Goal: Check status: Check status

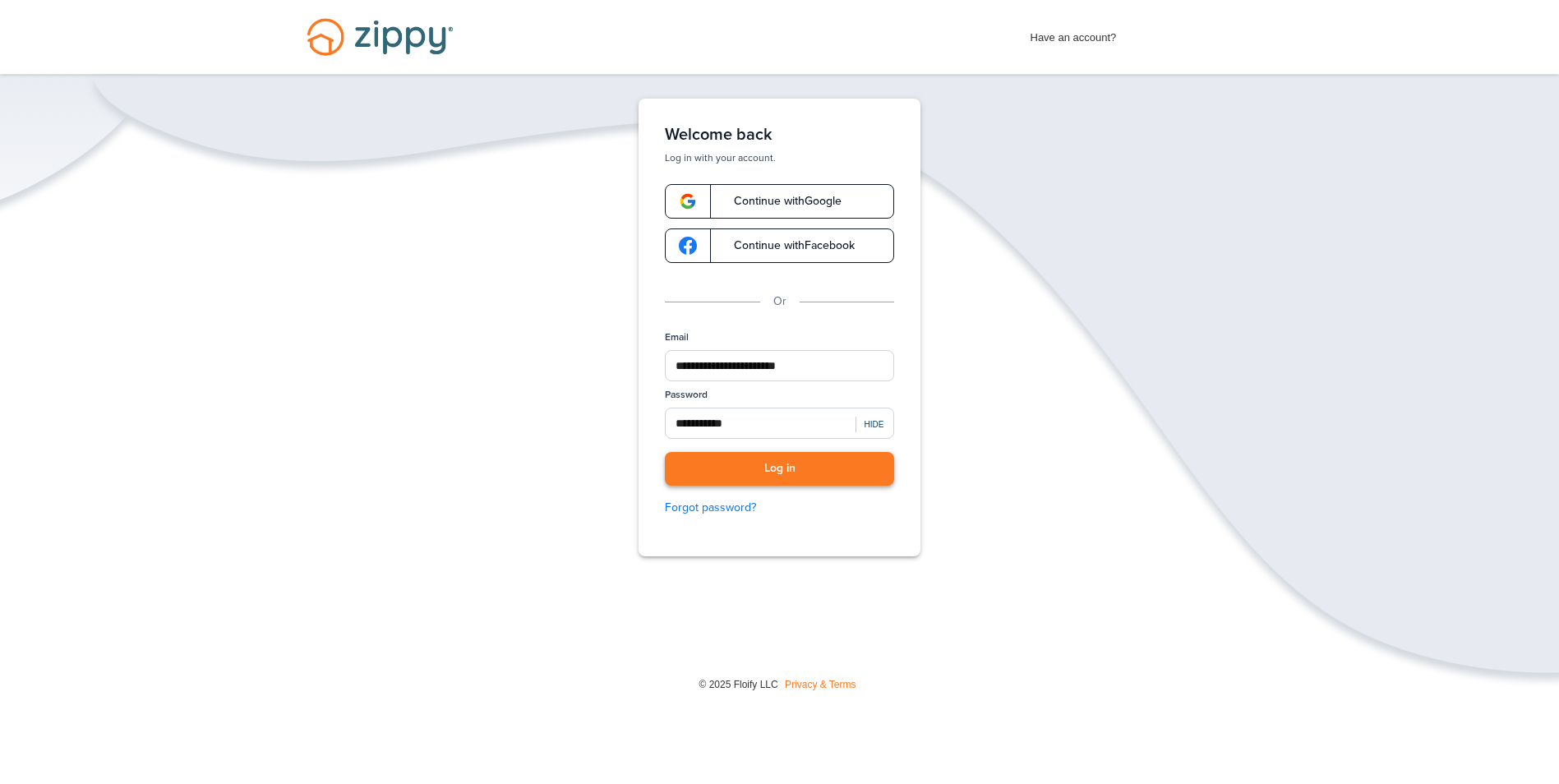
click at [813, 476] on button "Log in" at bounding box center [779, 468] width 229 height 34
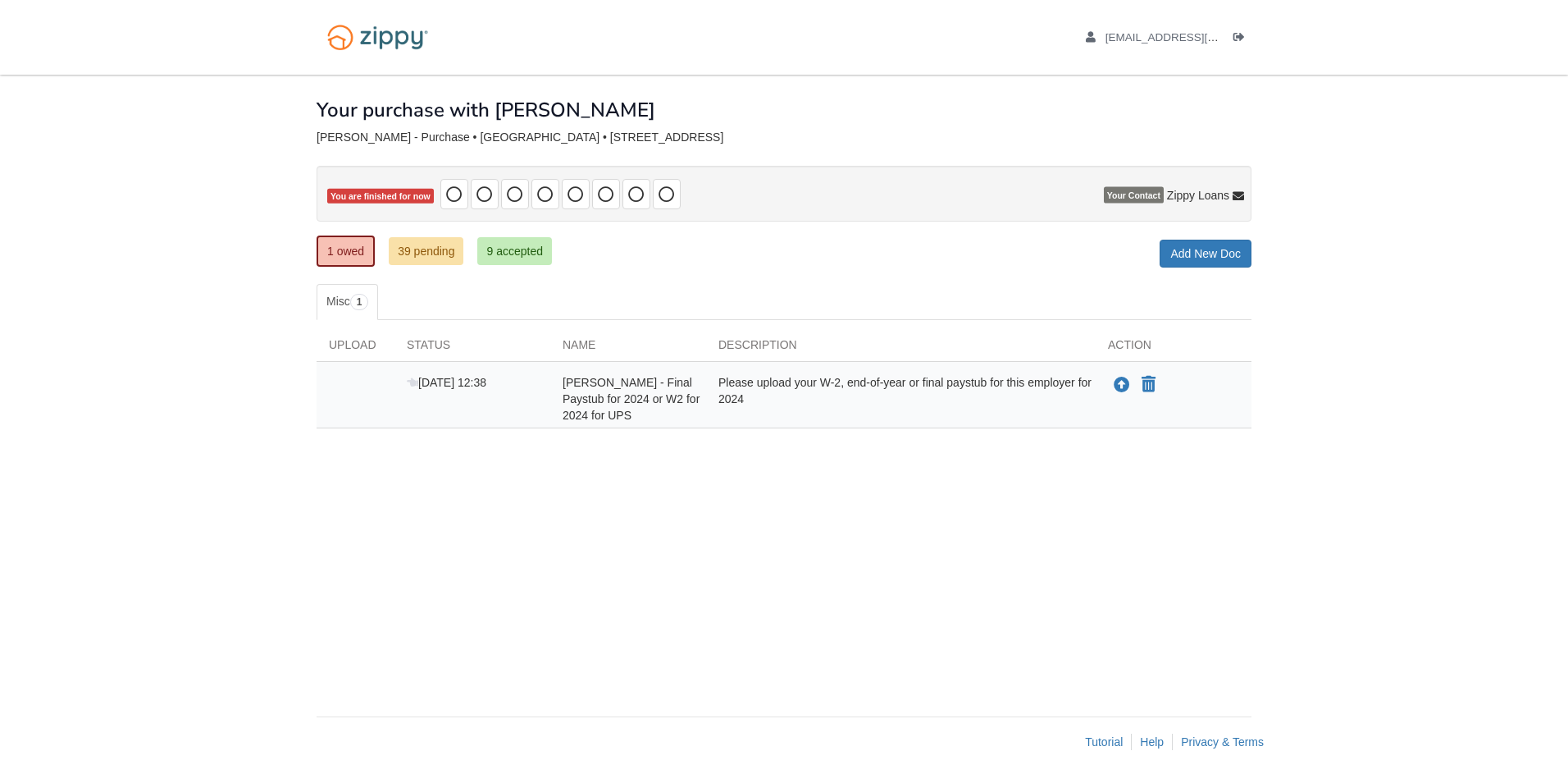
click at [822, 407] on div "Please upload your W-2, end-of-year or final paystub for this employer for 2024" at bounding box center [901, 398] width 390 height 49
click at [755, 398] on div "Please upload your W-2, end-of-year or final paystub for this employer for 2024" at bounding box center [901, 398] width 390 height 49
click at [523, 233] on div "× × × Pending Add Document Notice document will be included in the email sent t…" at bounding box center [784, 387] width 935 height 625
click at [516, 242] on link "9 accepted" at bounding box center [514, 251] width 74 height 28
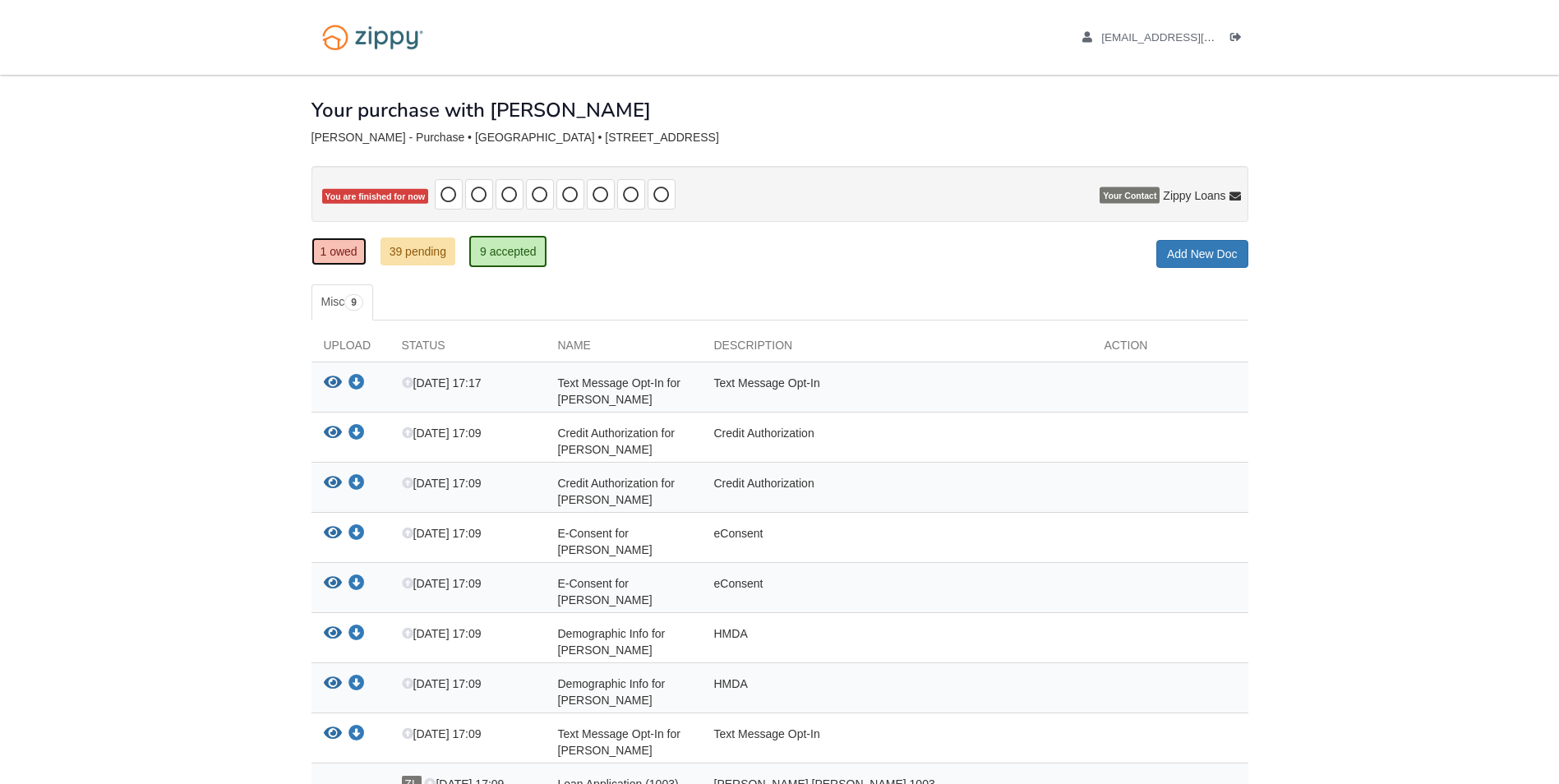
click at [336, 255] on link "1 owed" at bounding box center [338, 252] width 55 height 28
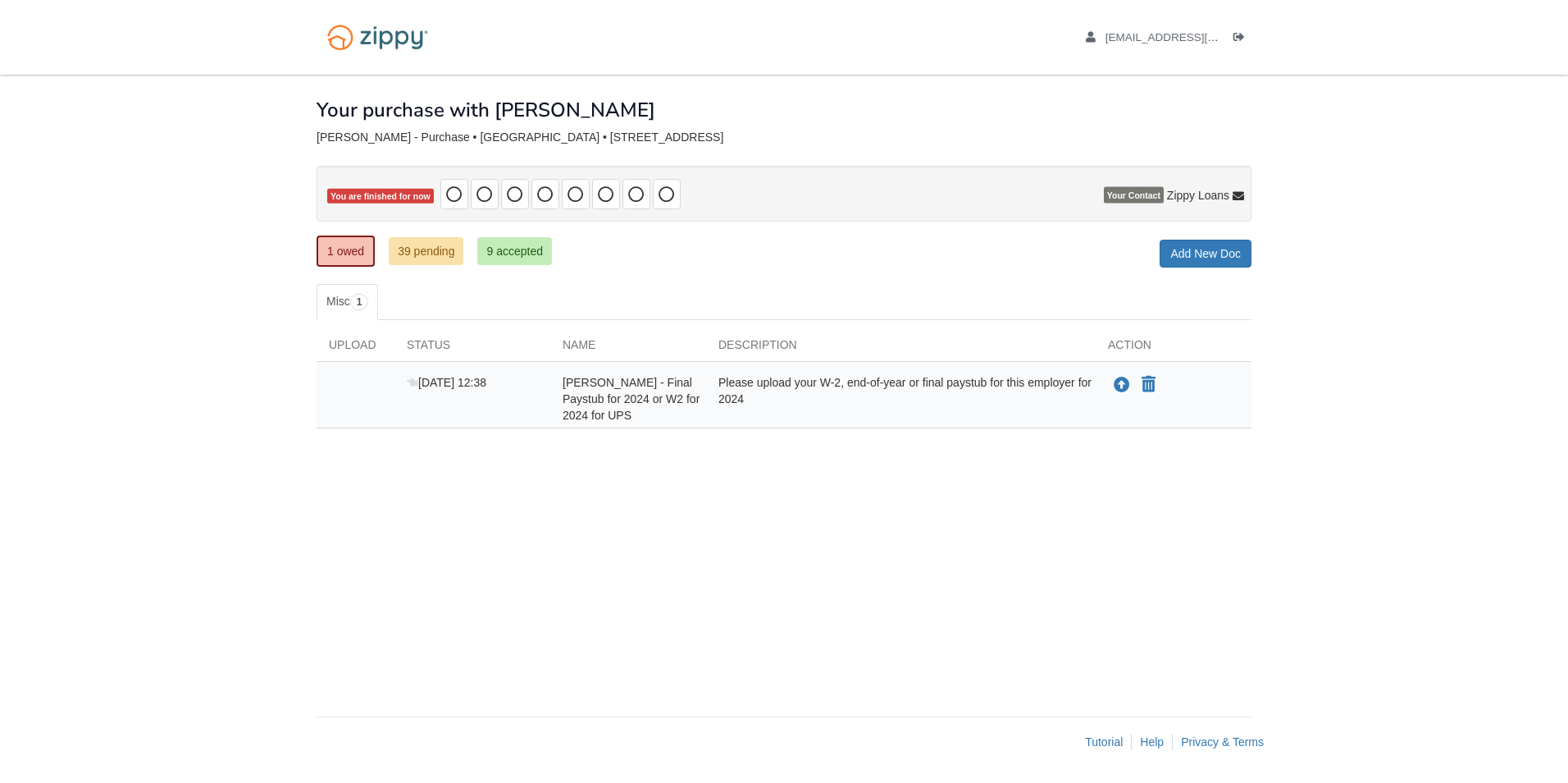
click at [581, 576] on div "× × × Pending Add Document Notice document will be included in the email sent t…" at bounding box center [784, 387] width 935 height 625
click at [198, 238] on body "[EMAIL_ADDRESS][DOMAIN_NAME] Logout ×" at bounding box center [784, 392] width 1568 height 783
click at [419, 257] on link "39 pending" at bounding box center [426, 251] width 74 height 28
click at [335, 256] on link "1 owed" at bounding box center [345, 251] width 58 height 31
click at [405, 288] on ul "Misc 1" at bounding box center [784, 302] width 935 height 36
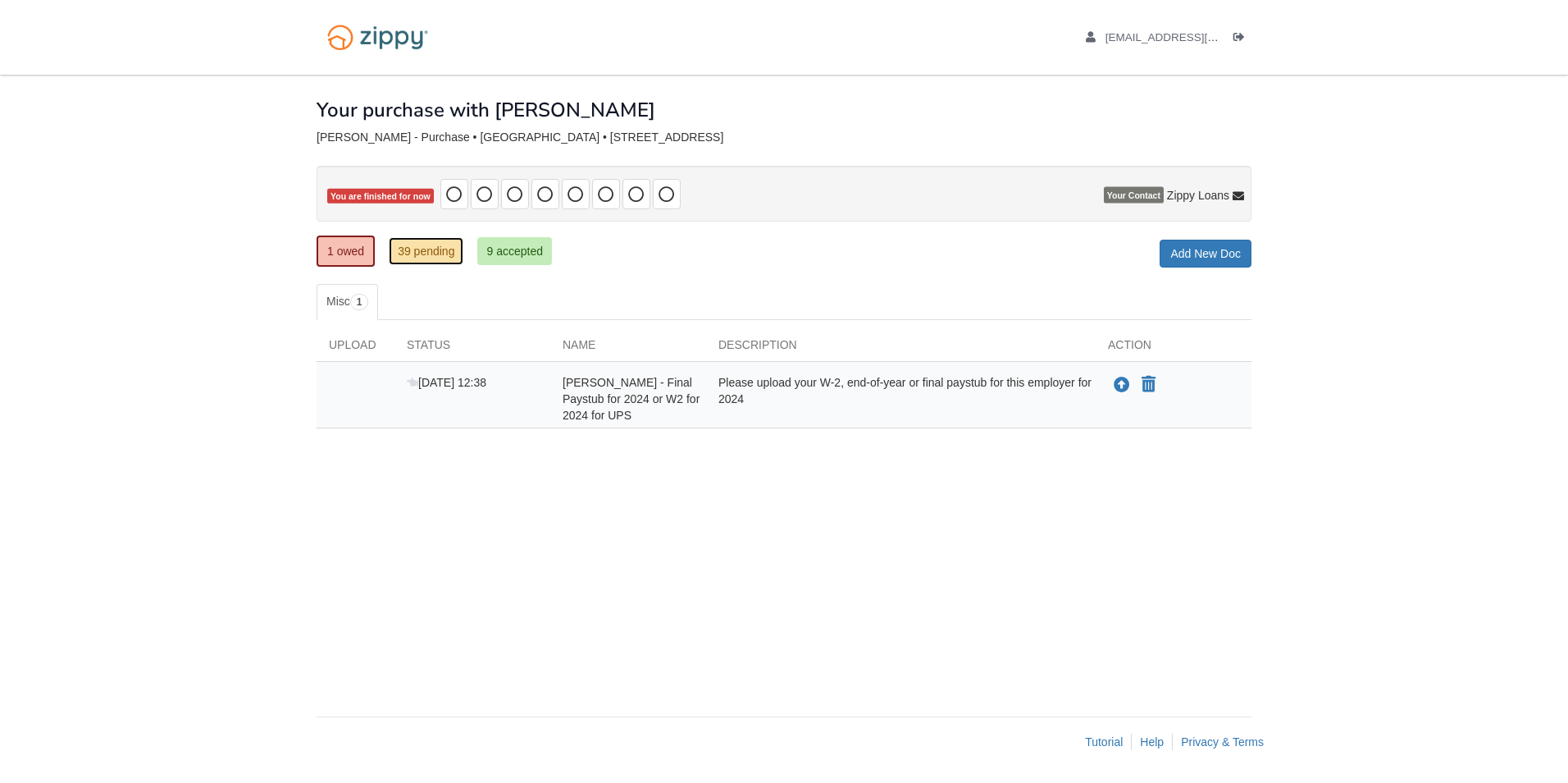
click at [414, 251] on link "39 pending" at bounding box center [426, 251] width 74 height 28
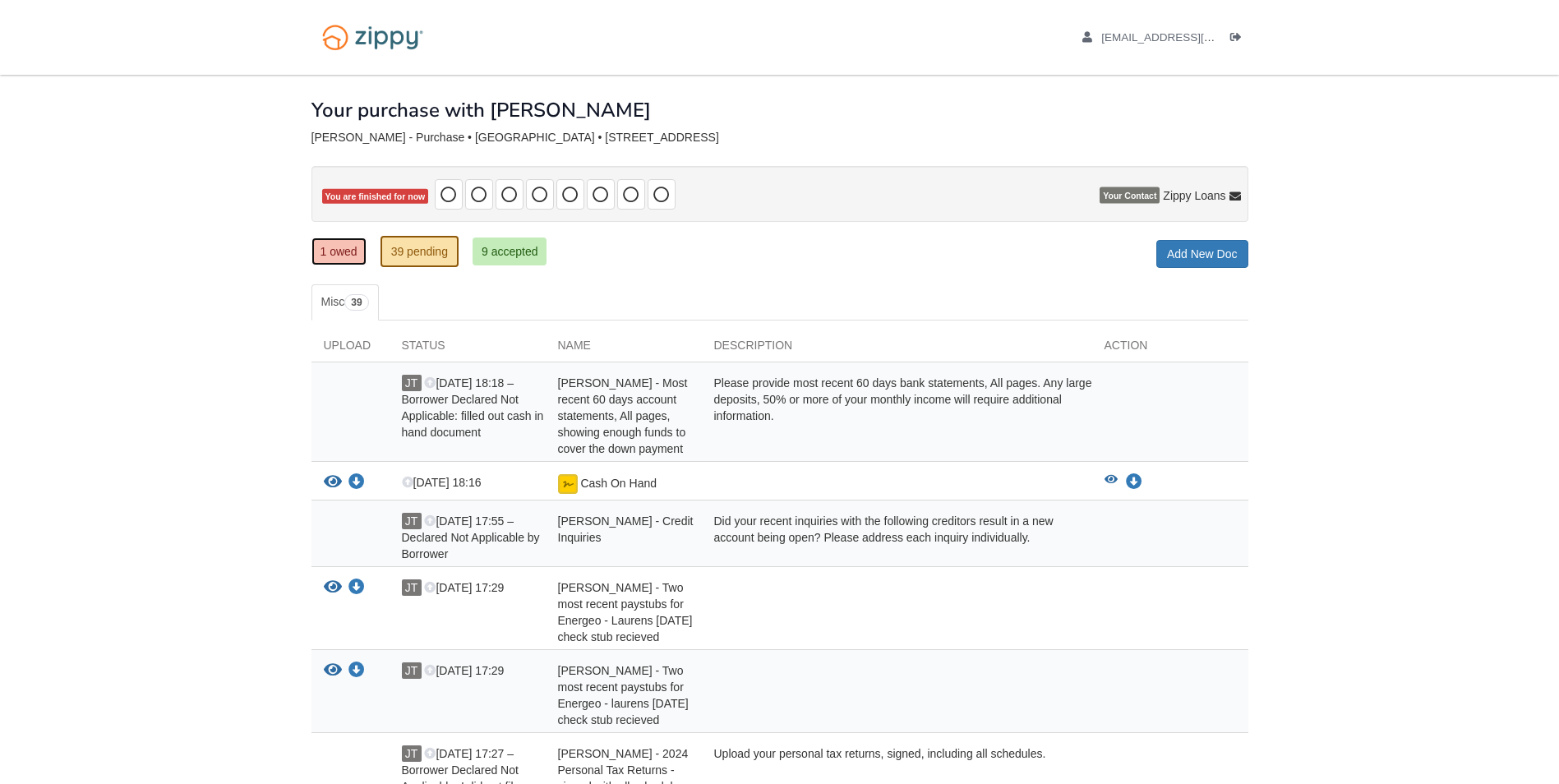
click at [339, 253] on link "1 owed" at bounding box center [338, 252] width 55 height 28
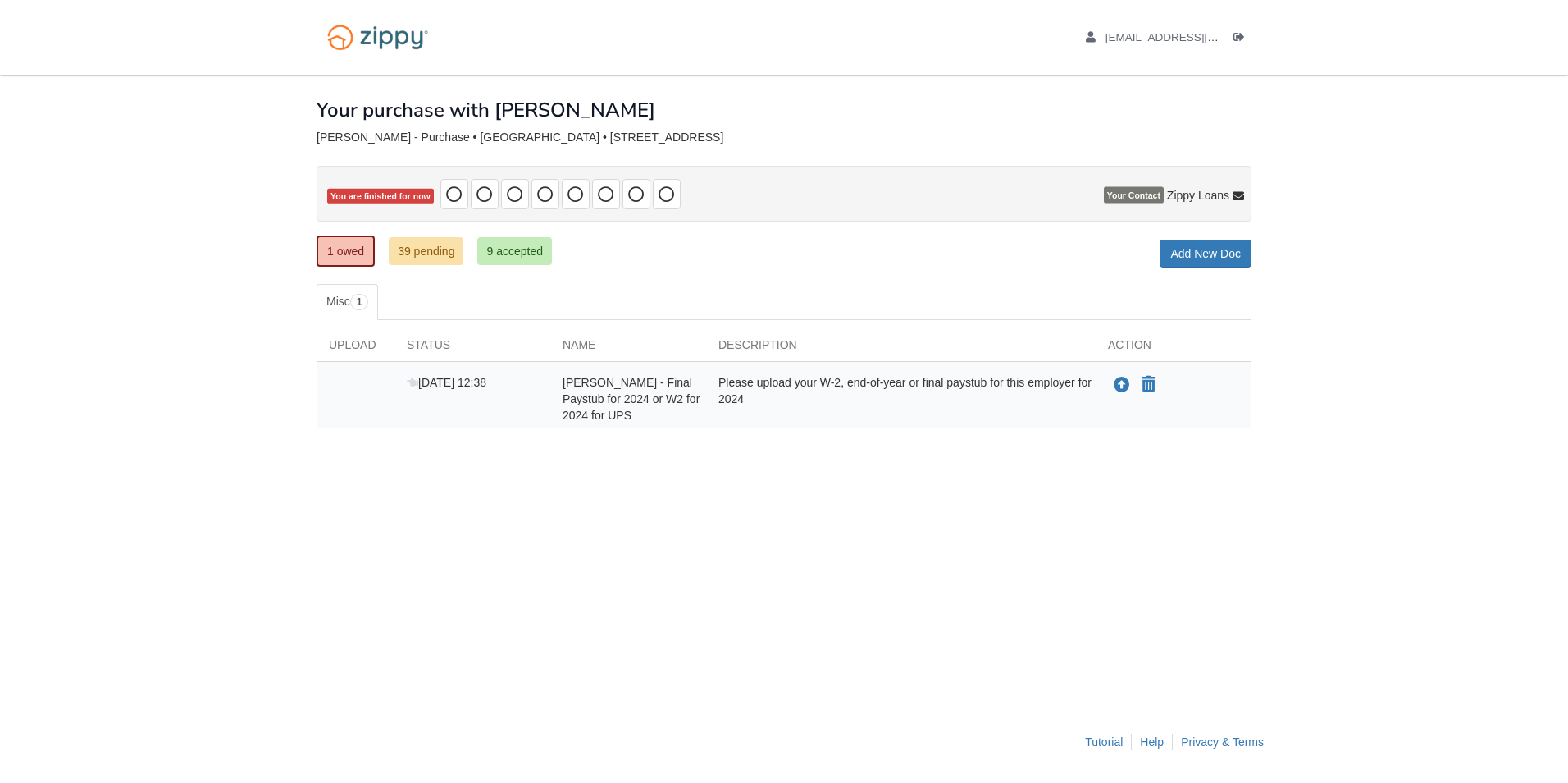
click at [416, 311] on ul "Misc 1" at bounding box center [784, 302] width 935 height 36
click at [521, 47] on div "nicole08181988@gmail.com Logout" at bounding box center [784, 37] width 959 height 74
drag, startPoint x: 592, startPoint y: 234, endPoint x: 602, endPoint y: 259, distance: 26.9
click at [601, 257] on div "× × × Pending Add Document Notice document will be included in the email sent t…" at bounding box center [784, 387] width 935 height 625
click at [597, 273] on div "× × × Pending Add Document Notice document will be included in the email sent t…" at bounding box center [784, 387] width 935 height 625
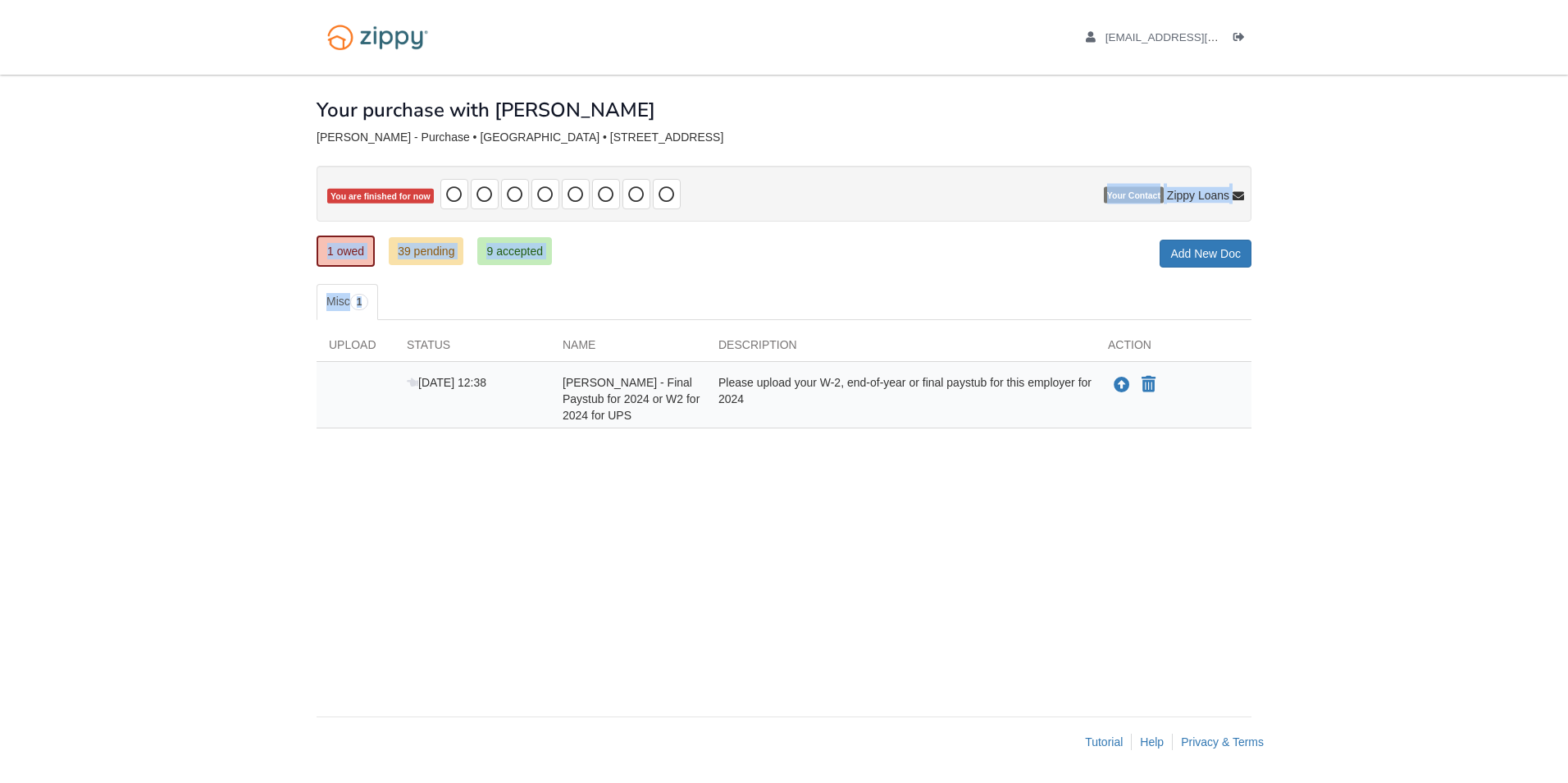
click at [616, 465] on div "× × × Pending Add Document Notice document will be included in the email sent t…" at bounding box center [784, 387] width 935 height 625
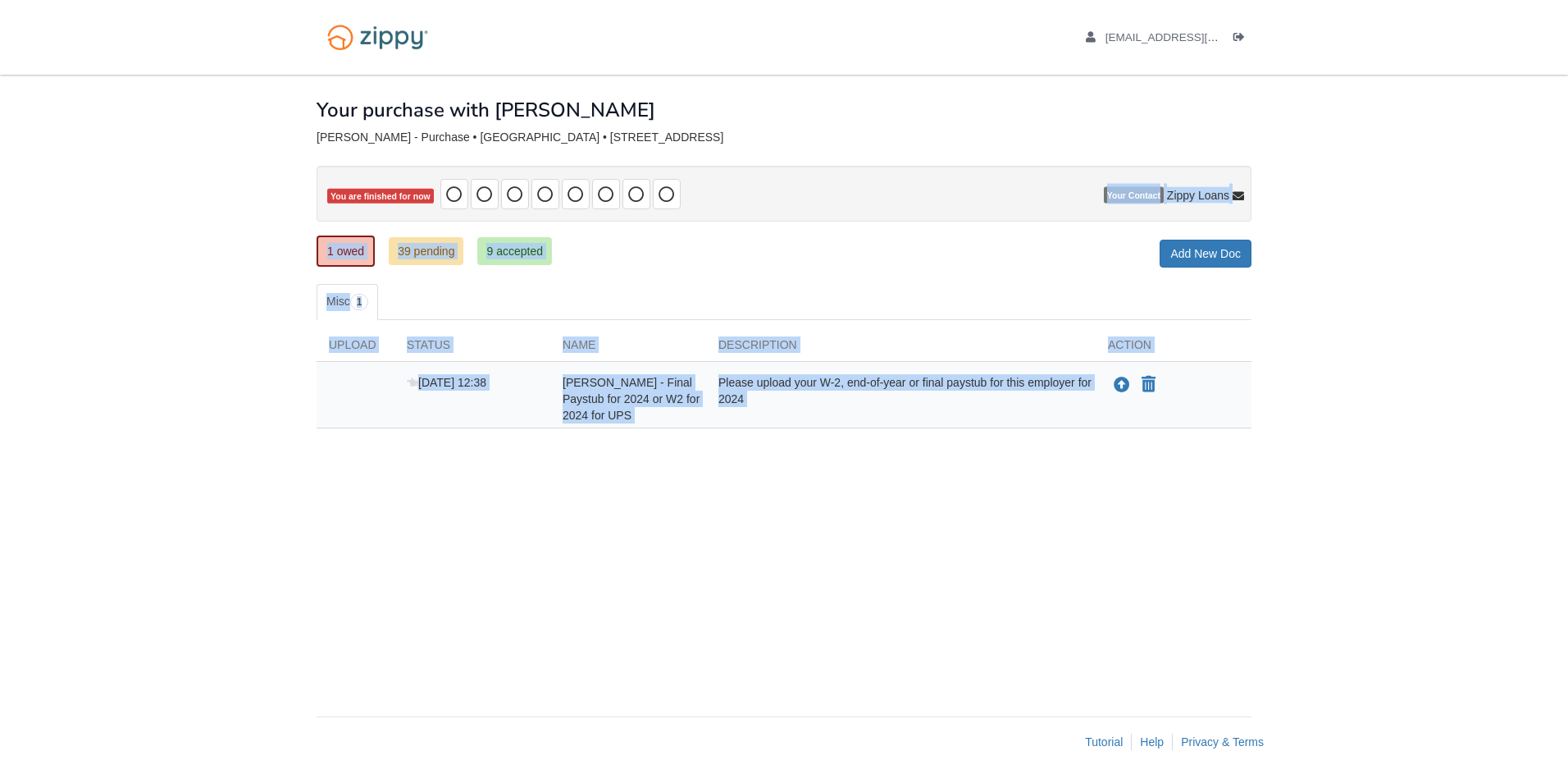
click at [1193, 488] on div "× × × Pending Add Document Notice document will be included in the email sent t…" at bounding box center [784, 387] width 935 height 625
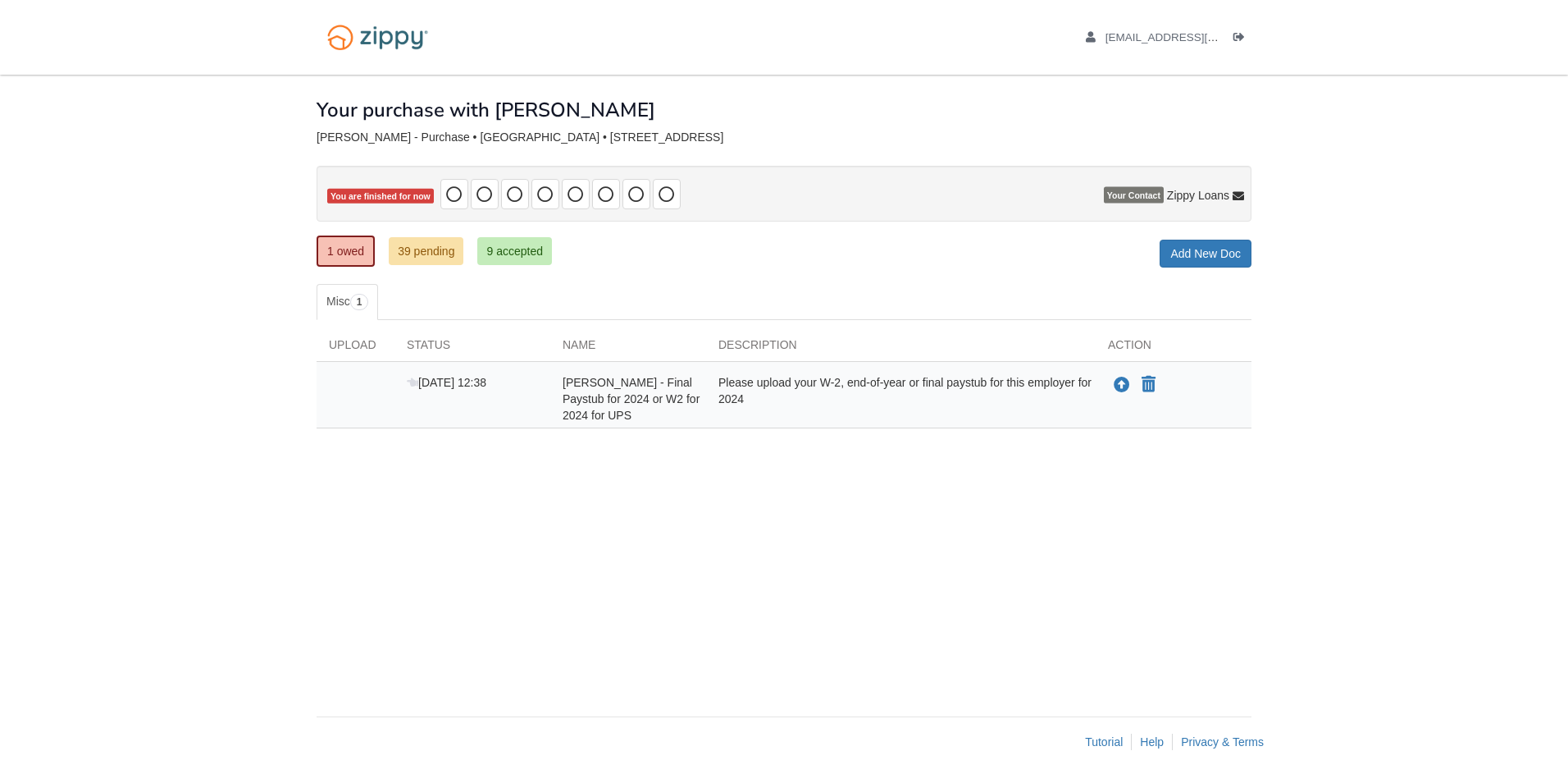
click at [1269, 508] on body "nicole08181988@gmail.com Logout ×" at bounding box center [784, 392] width 1568 height 783
click at [1540, 568] on body "nicole08181988@gmail.com Logout ×" at bounding box center [784, 392] width 1568 height 783
click at [1567, 579] on html "nicole08181988@gmail.com Logout" at bounding box center [784, 392] width 1568 height 783
click at [1567, 599] on html "nicole08181988@gmail.com Logout" at bounding box center [784, 392] width 1568 height 783
